Goal: Task Accomplishment & Management: Check status

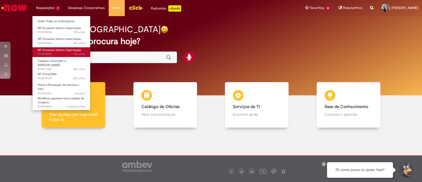
click at [58, 52] on body "Pular para o conteúdo da página Requisições 7 Exibir Todas as Solicitações NF C…" at bounding box center [211, 91] width 422 height 182
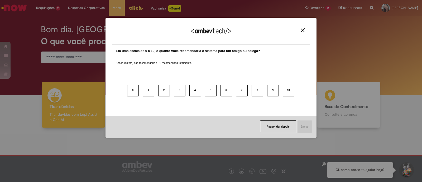
click at [303, 30] on img "Close" at bounding box center [303, 30] width 4 height 4
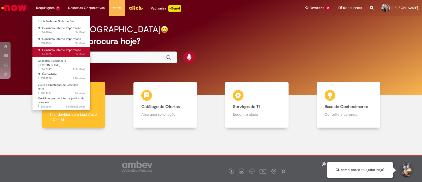
click at [61, 53] on span "18h atrás 18 horas atrás R13578075" at bounding box center [61, 54] width 47 height 4
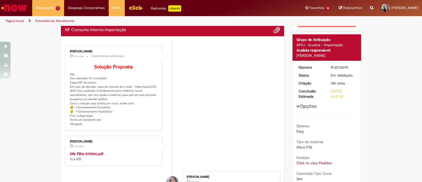
scroll to position [66, 0]
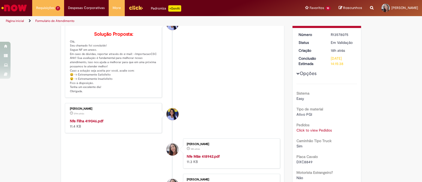
click at [94, 123] on strong "Nfe Filha 419046.pdf" at bounding box center [86, 120] width 33 height 5
click at [199, 67] on li "[PERSON_NAME] 29m atrás 29 minutos atrás Comentários adicionais Solução Propost…" at bounding box center [172, 55] width 215 height 85
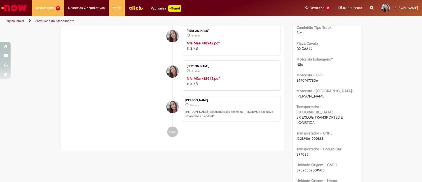
scroll to position [0, 0]
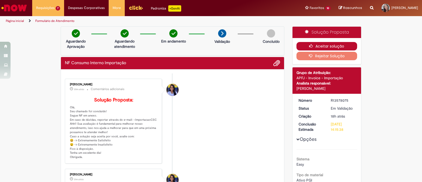
click at [326, 46] on button "Aceitar solução" at bounding box center [326, 46] width 61 height 8
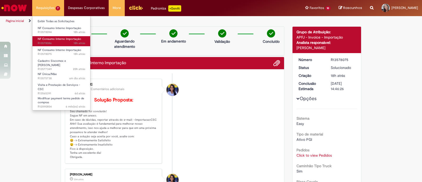
click at [54, 41] on link "NF Consumo Interno Importação 18h atrás 18 horas atrás R13578086" at bounding box center [61, 41] width 58 height 10
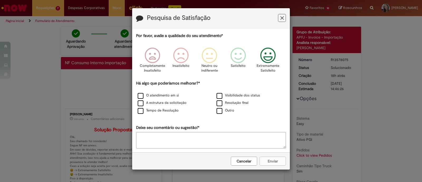
click at [269, 59] on icon "Feedback" at bounding box center [268, 55] width 20 height 16
click at [158, 99] on div "O atendimento em si" at bounding box center [172, 95] width 78 height 7
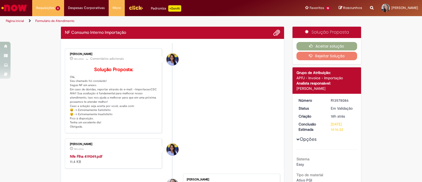
click at [97, 158] on strong "Nfe Flha 419049.pdf" at bounding box center [86, 156] width 32 height 5
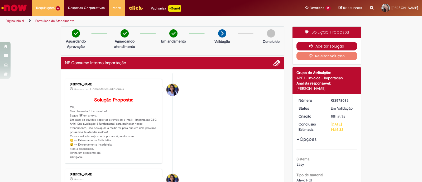
click at [330, 44] on button "Aceitar solução" at bounding box center [326, 46] width 61 height 8
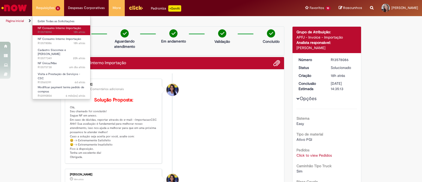
click at [52, 27] on span "NF Consumo Interno Importação" at bounding box center [60, 28] width 44 height 4
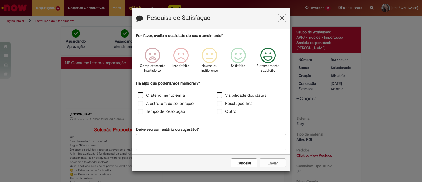
drag, startPoint x: 280, startPoint y: 55, endPoint x: 272, endPoint y: 55, distance: 8.5
click at [275, 55] on div "Extremamente Satisfeito" at bounding box center [268, 62] width 30 height 36
click at [272, 55] on icon "Feedback" at bounding box center [268, 55] width 20 height 16
click at [151, 96] on label "O atendimento em si" at bounding box center [161, 95] width 47 height 6
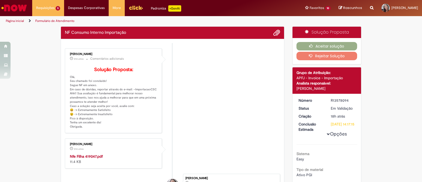
click at [277, 164] on div "Pesquisa de Satisfação Por favor, avalie a qualidade do seu atendimento* Comple…" at bounding box center [211, 91] width 422 height 182
click at [99, 158] on strong "Nfe Filha 419047.pdf" at bounding box center [86, 156] width 33 height 5
